Goal: Information Seeking & Learning: Learn about a topic

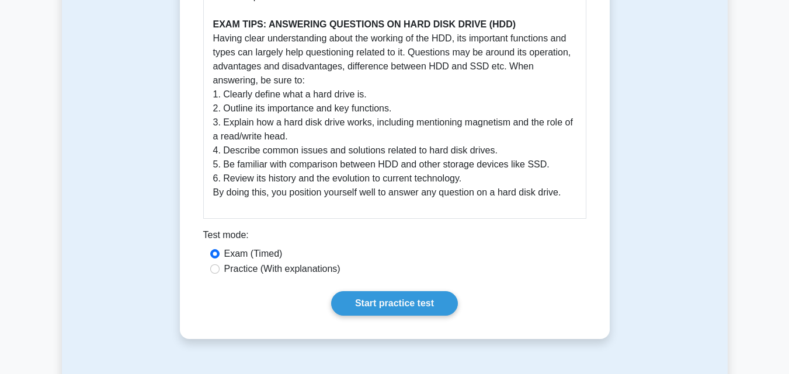
scroll to position [552, 0]
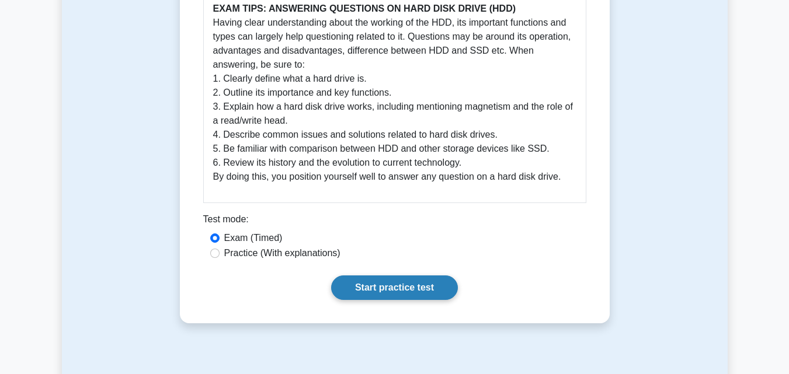
click at [426, 293] on link "Start practice test" at bounding box center [394, 288] width 127 height 25
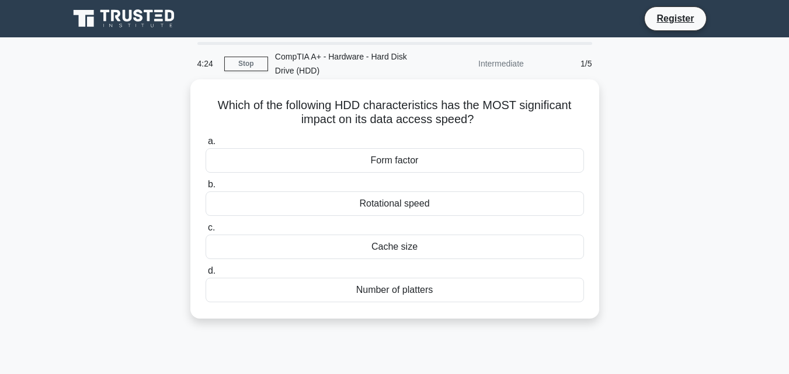
click at [382, 248] on div "Cache size" at bounding box center [395, 247] width 378 height 25
click at [206, 232] on input "c. Cache size" at bounding box center [206, 228] width 0 height 8
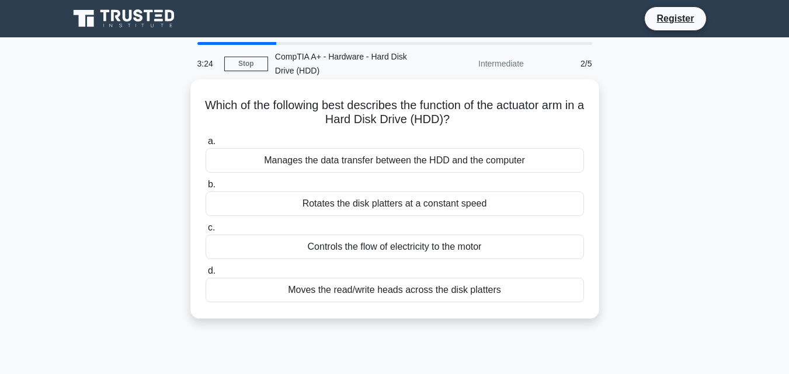
drag, startPoint x: 201, startPoint y: 103, endPoint x: 478, endPoint y: 115, distance: 276.5
click at [478, 115] on div "Which of the following best describes the function of the actuator arm in a Har…" at bounding box center [394, 199] width 399 height 230
copy h5 "Which of the following best describes the function of the actuator arm in a Har…"
click at [394, 294] on div "Moves the read/write heads across the disk platters" at bounding box center [395, 290] width 378 height 25
click at [206, 275] on input "d. Moves the read/write heads across the disk platters" at bounding box center [206, 271] width 0 height 8
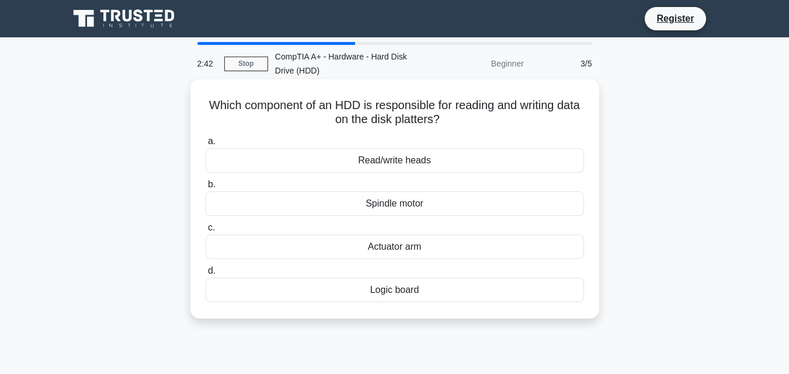
click at [416, 164] on div "Read/write heads" at bounding box center [395, 160] width 378 height 25
click at [206, 145] on input "a. Read/write heads" at bounding box center [206, 142] width 0 height 8
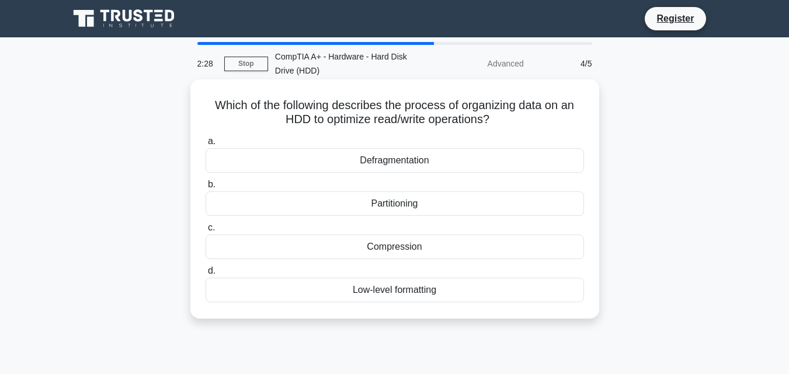
click at [361, 162] on div "Defragmentation" at bounding box center [395, 160] width 378 height 25
click at [206, 145] on input "a. Defragmentation" at bounding box center [206, 142] width 0 height 8
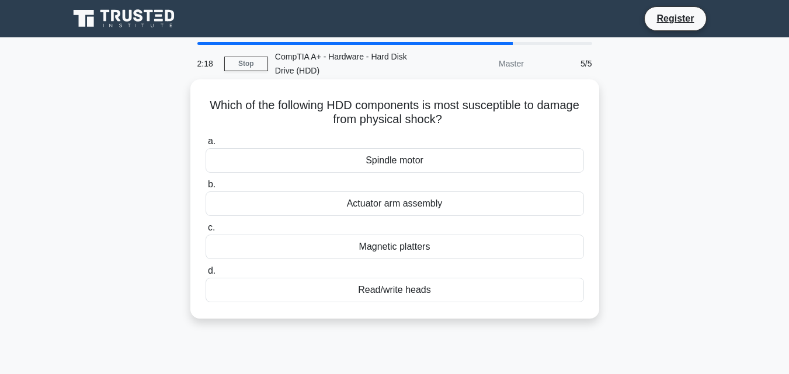
click at [430, 251] on div "Magnetic platters" at bounding box center [395, 247] width 378 height 25
click at [206, 232] on input "c. Magnetic platters" at bounding box center [206, 228] width 0 height 8
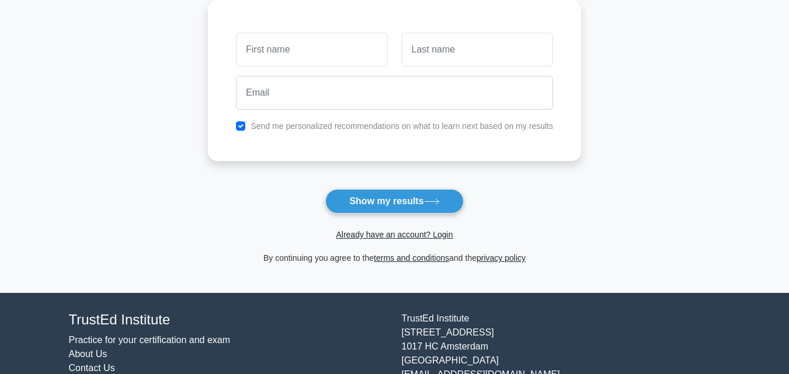
drag, startPoint x: 797, startPoint y: 122, endPoint x: 797, endPoint y: 226, distance: 103.9
click at [788, 225] on html "Register and the" at bounding box center [394, 128] width 789 height 587
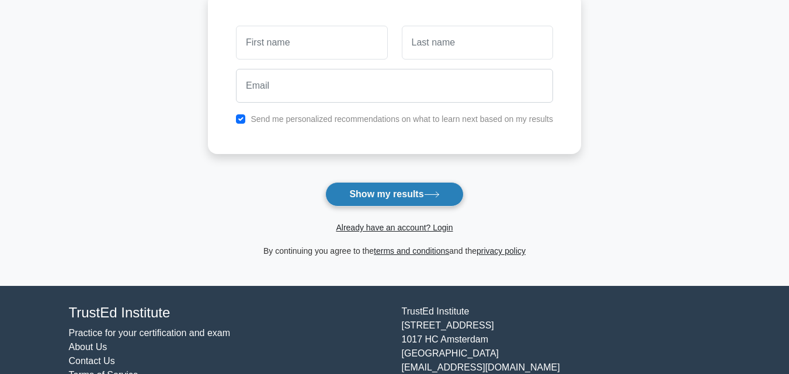
click at [420, 201] on button "Show my results" at bounding box center [394, 194] width 138 height 25
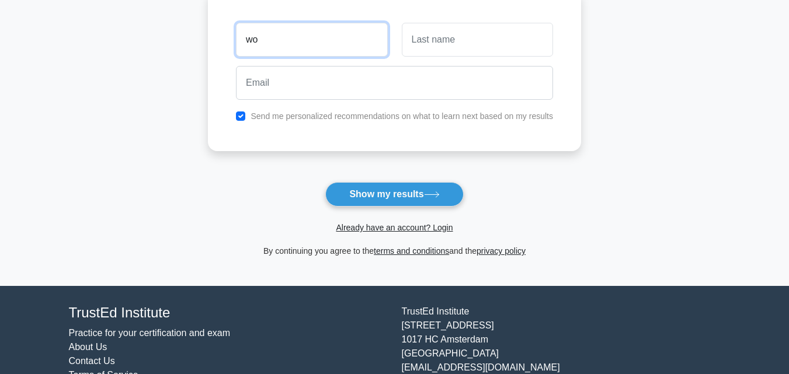
type input "Woodens"
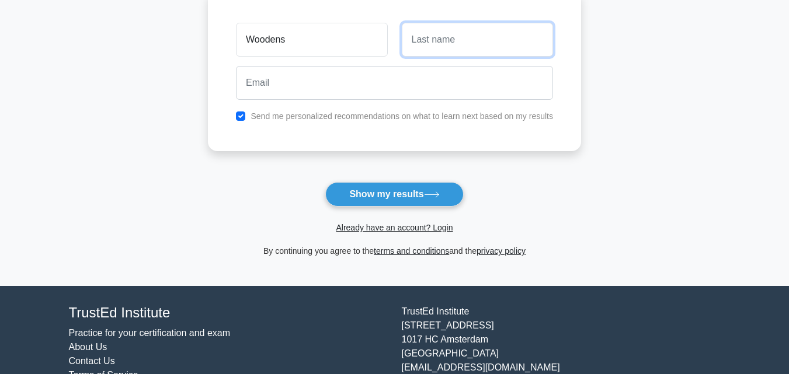
click at [418, 47] on input "text" at bounding box center [477, 40] width 151 height 34
type input "Homilus"
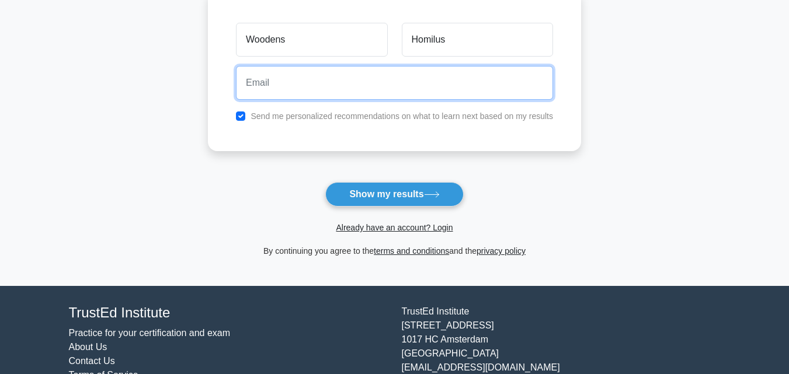
click at [311, 89] on input "email" at bounding box center [394, 83] width 317 height 34
type input "whomilus@gmail.com"
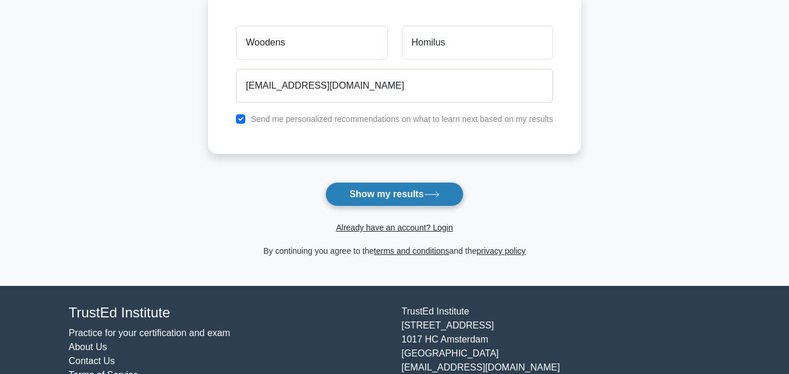
click at [377, 196] on button "Show my results" at bounding box center [394, 194] width 138 height 25
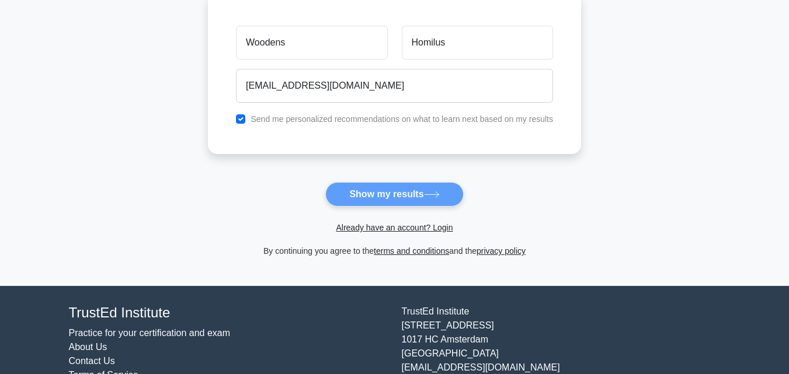
scroll to position [0, 0]
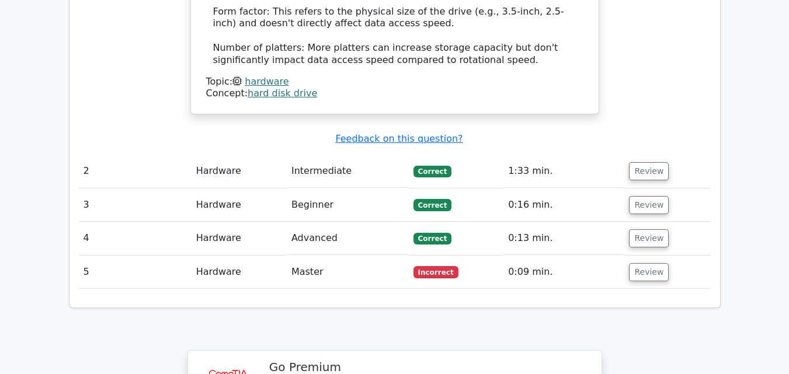
scroll to position [1320, 0]
click at [631, 163] on button "Review" at bounding box center [649, 172] width 40 height 18
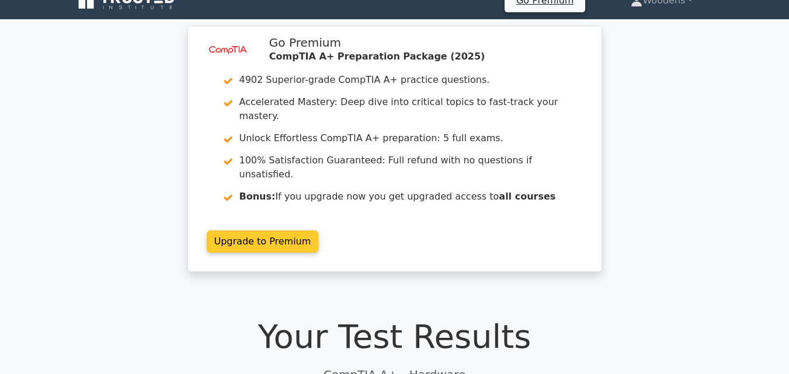
scroll to position [0, 0]
